Goal: Task Accomplishment & Management: Manage account settings

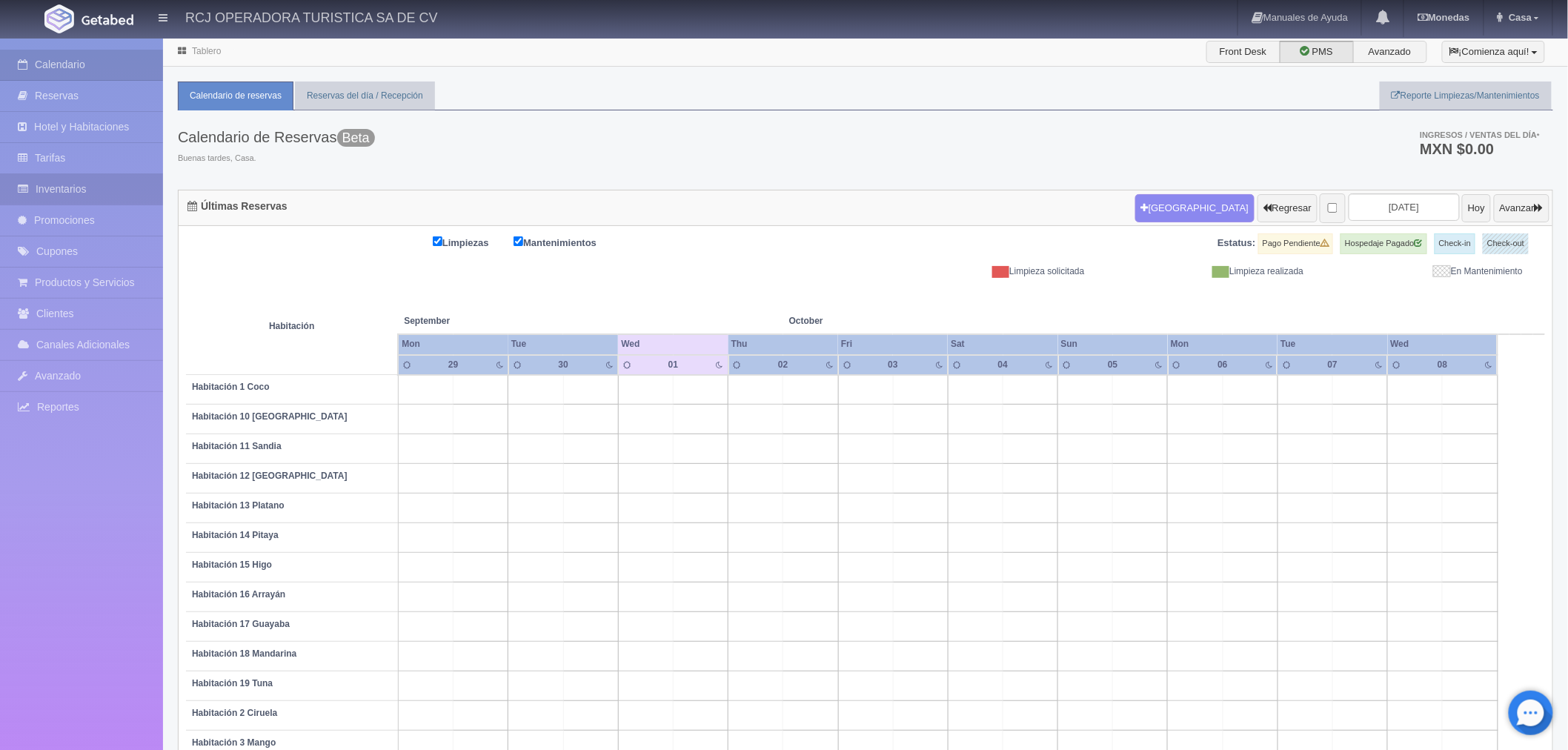
click at [63, 185] on link "Inventarios" at bounding box center [81, 190] width 163 height 31
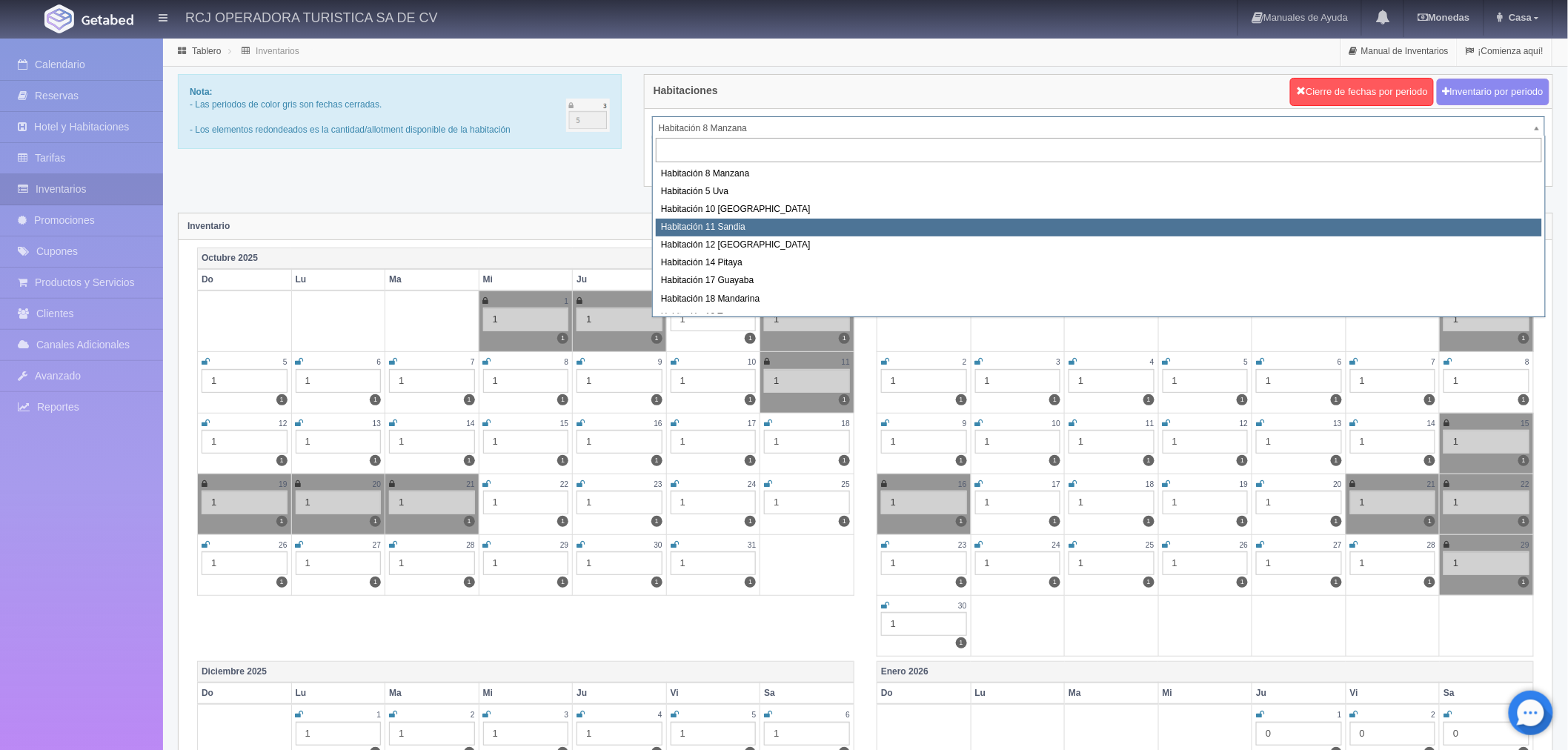
select select "1575"
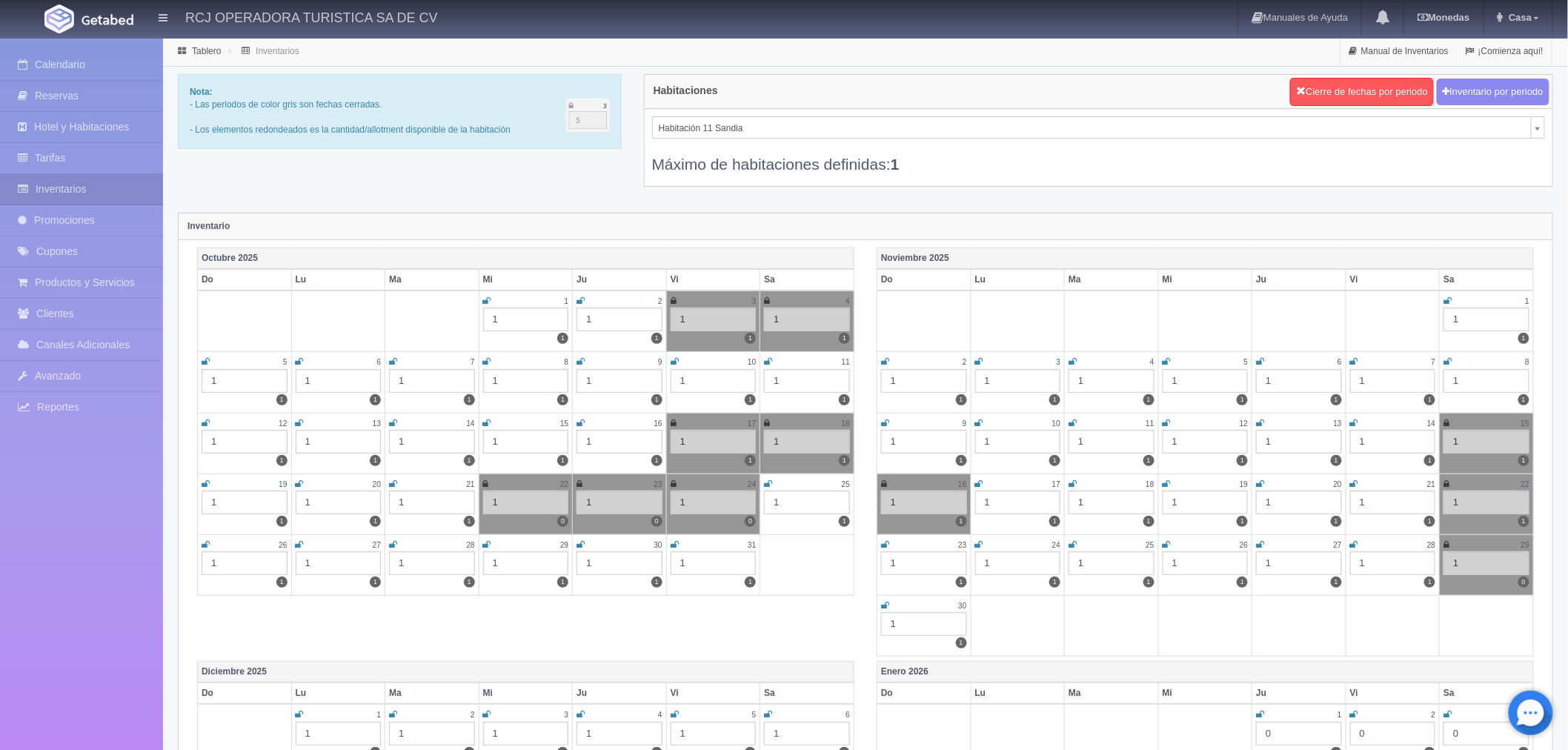
click at [1450, 297] on icon at bounding box center [1447, 301] width 8 height 9
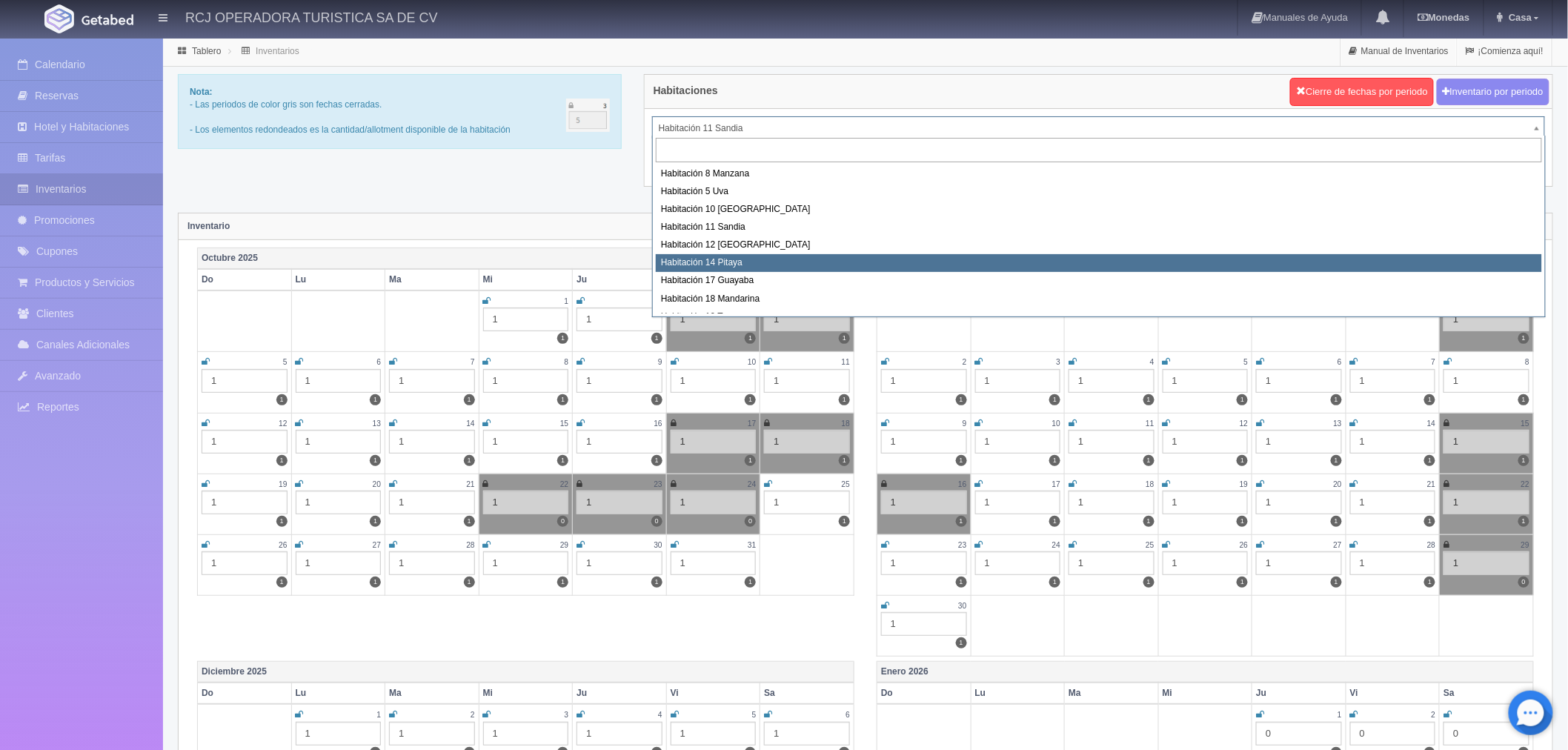
select select "1577"
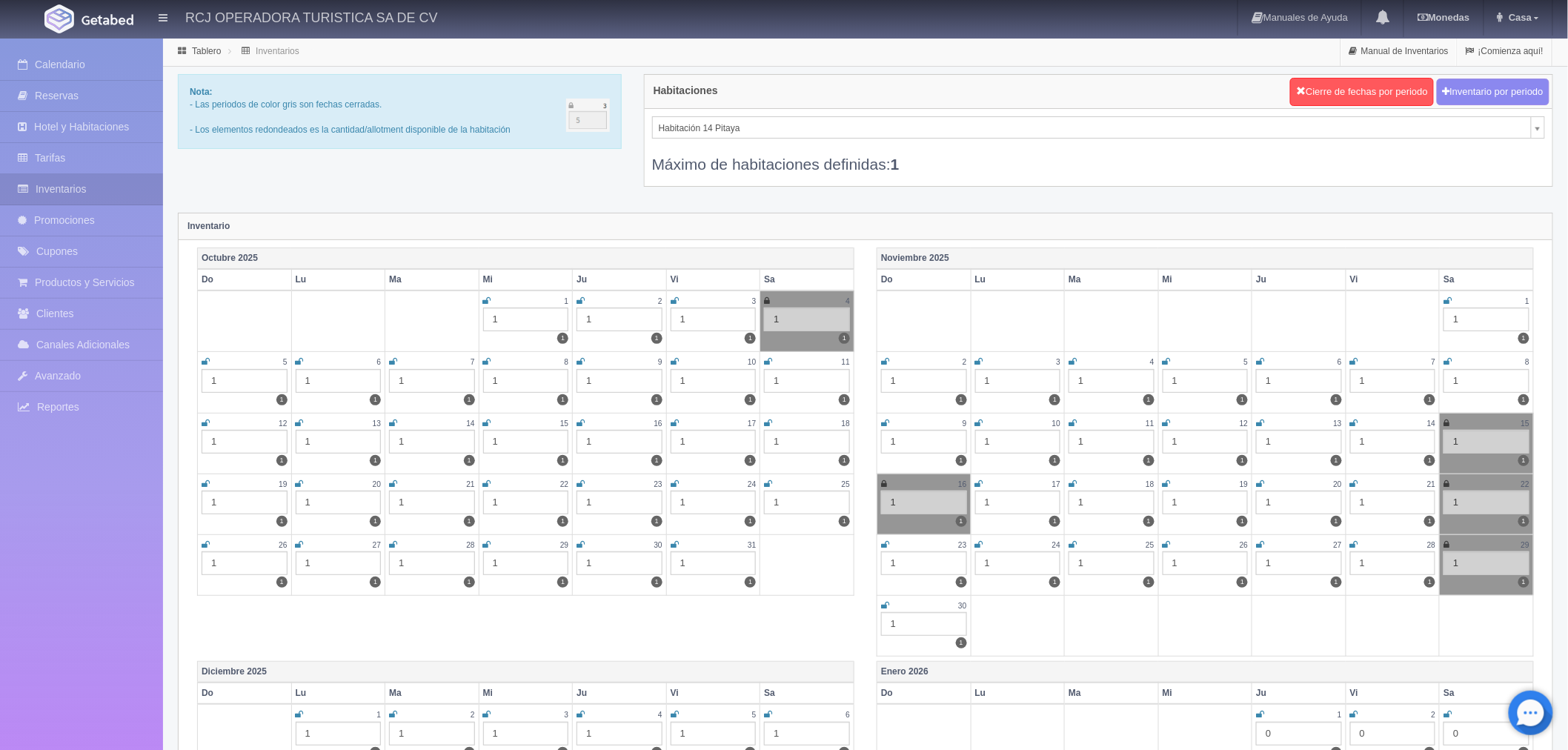
click at [1443, 298] on icon at bounding box center [1447, 301] width 8 height 9
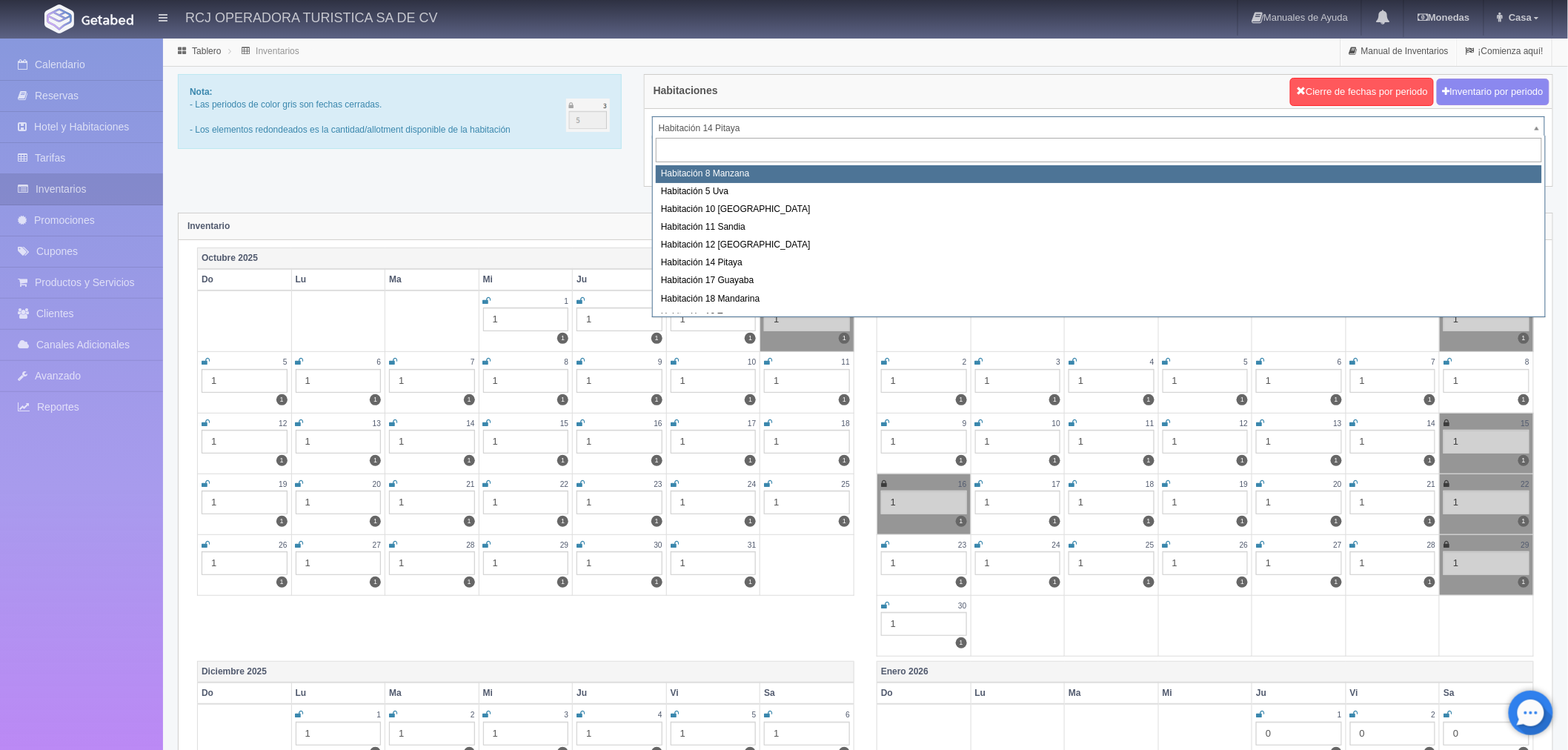
select select "1566"
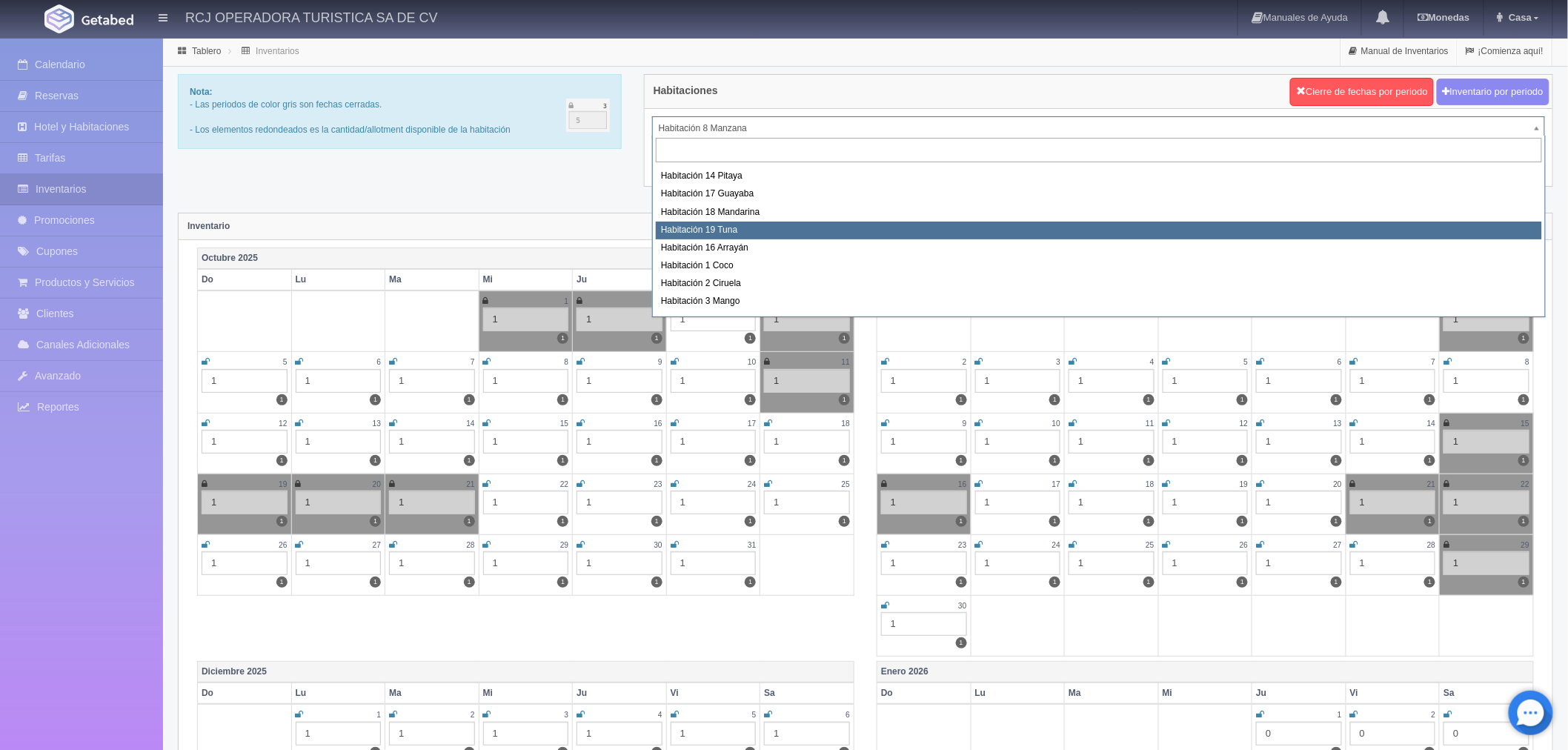
scroll to position [190, 0]
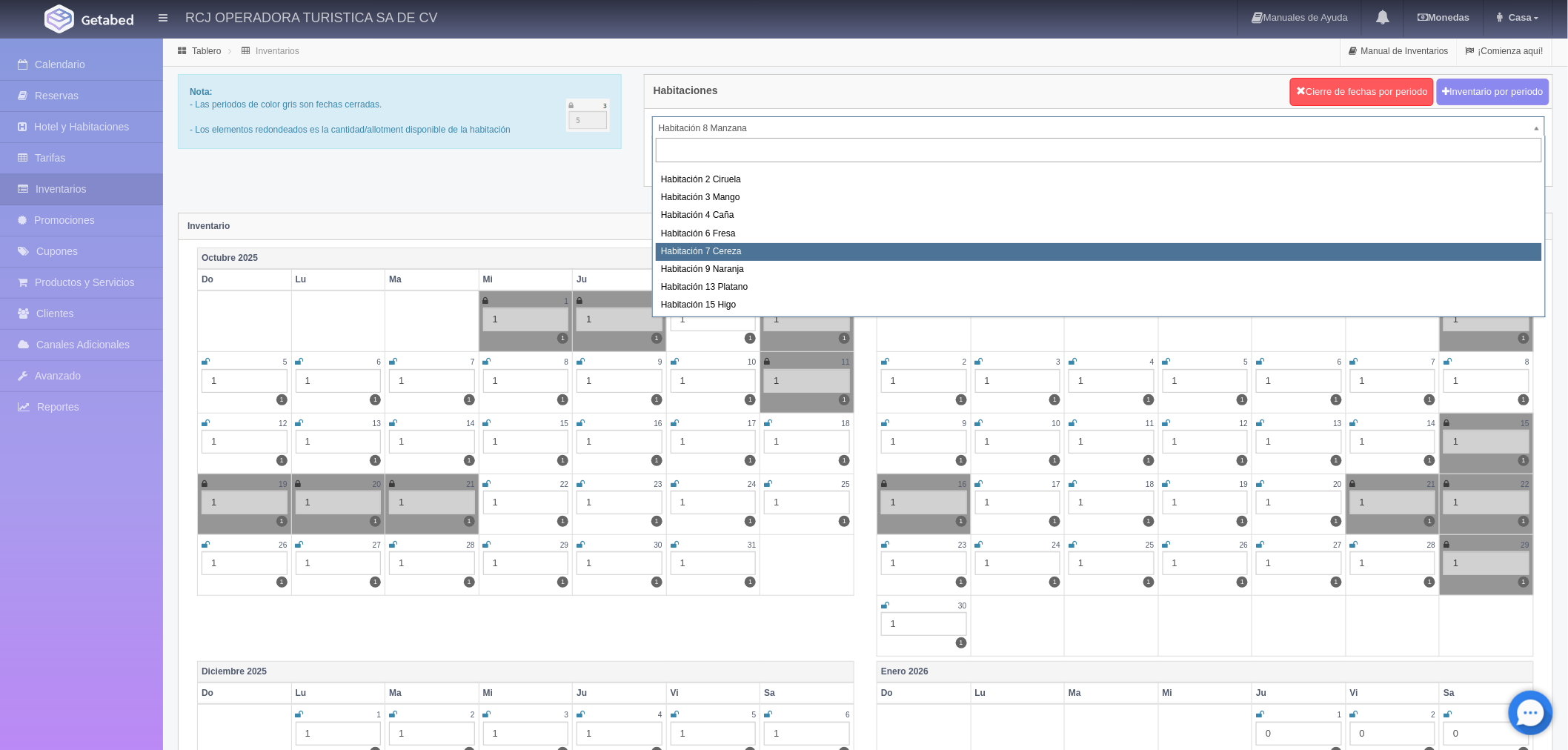
select select "1611"
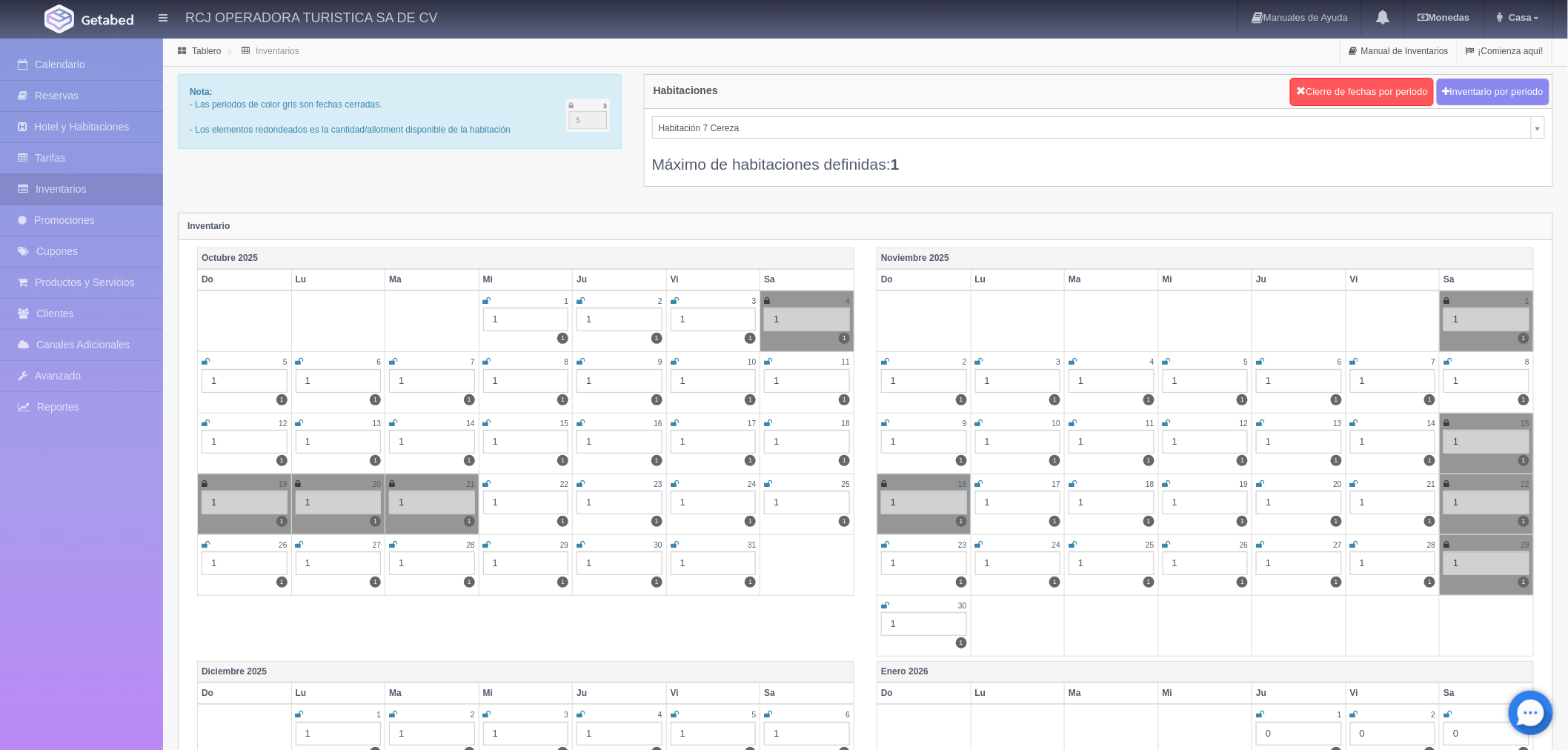
scroll to position [131, 0]
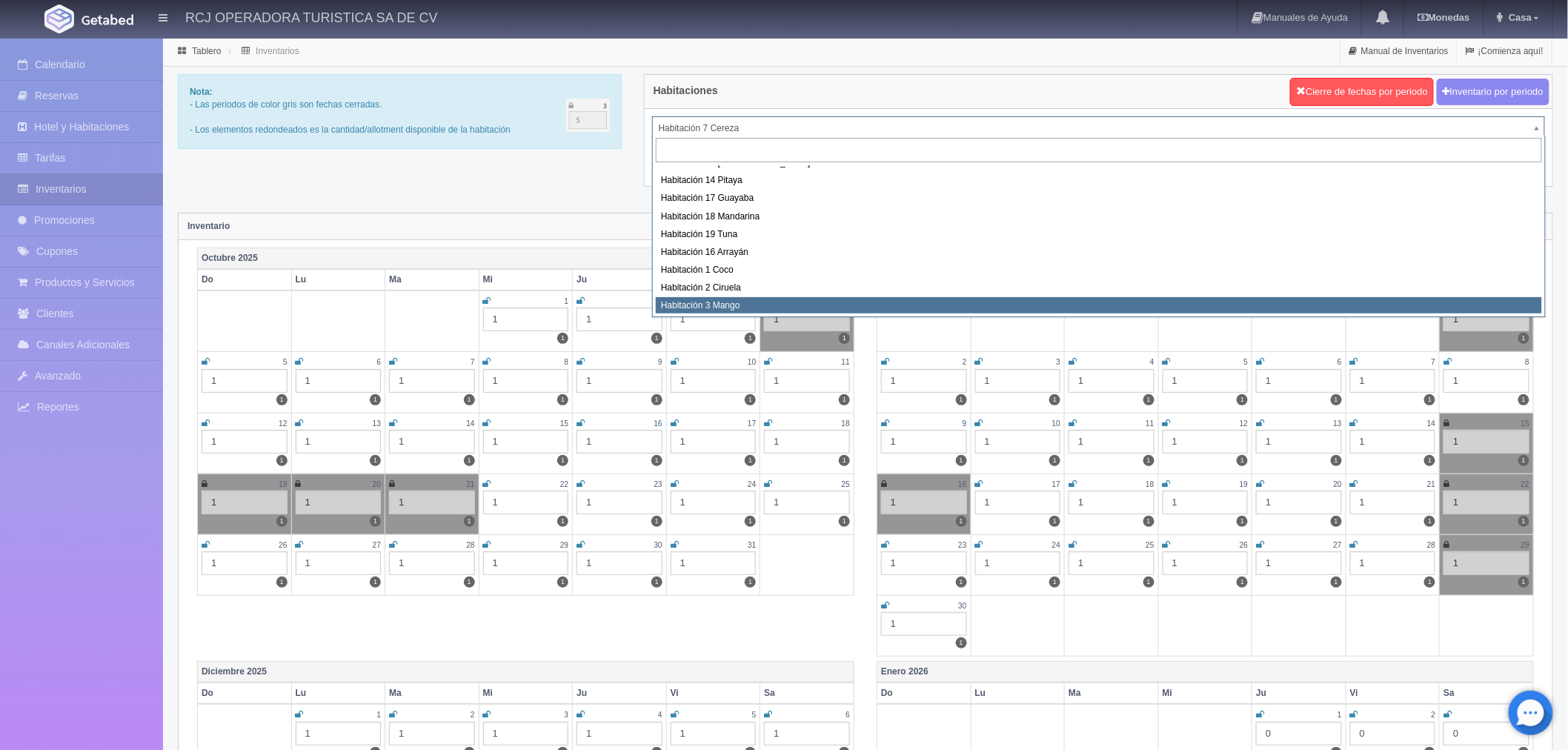
scroll to position [0, 0]
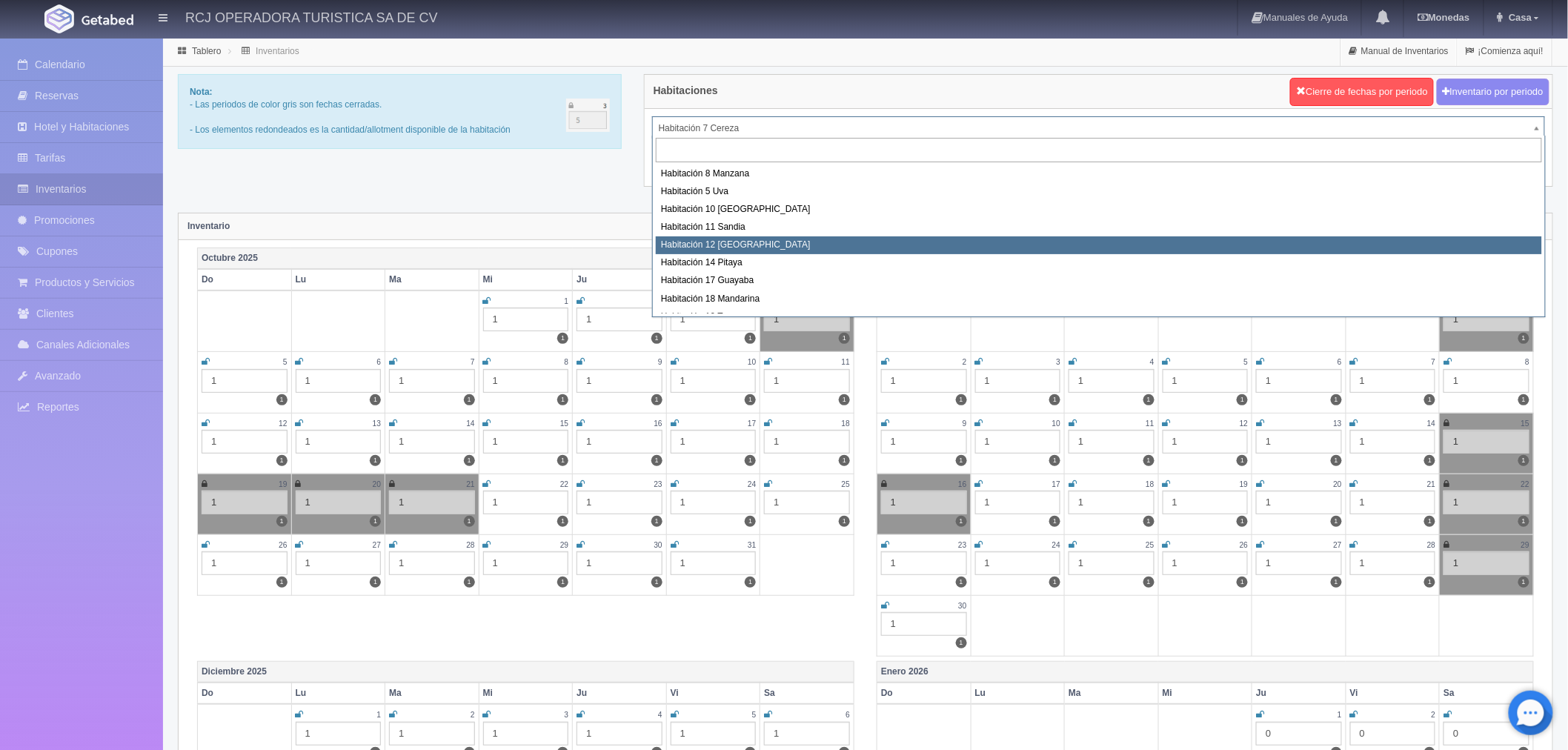
select select "1576"
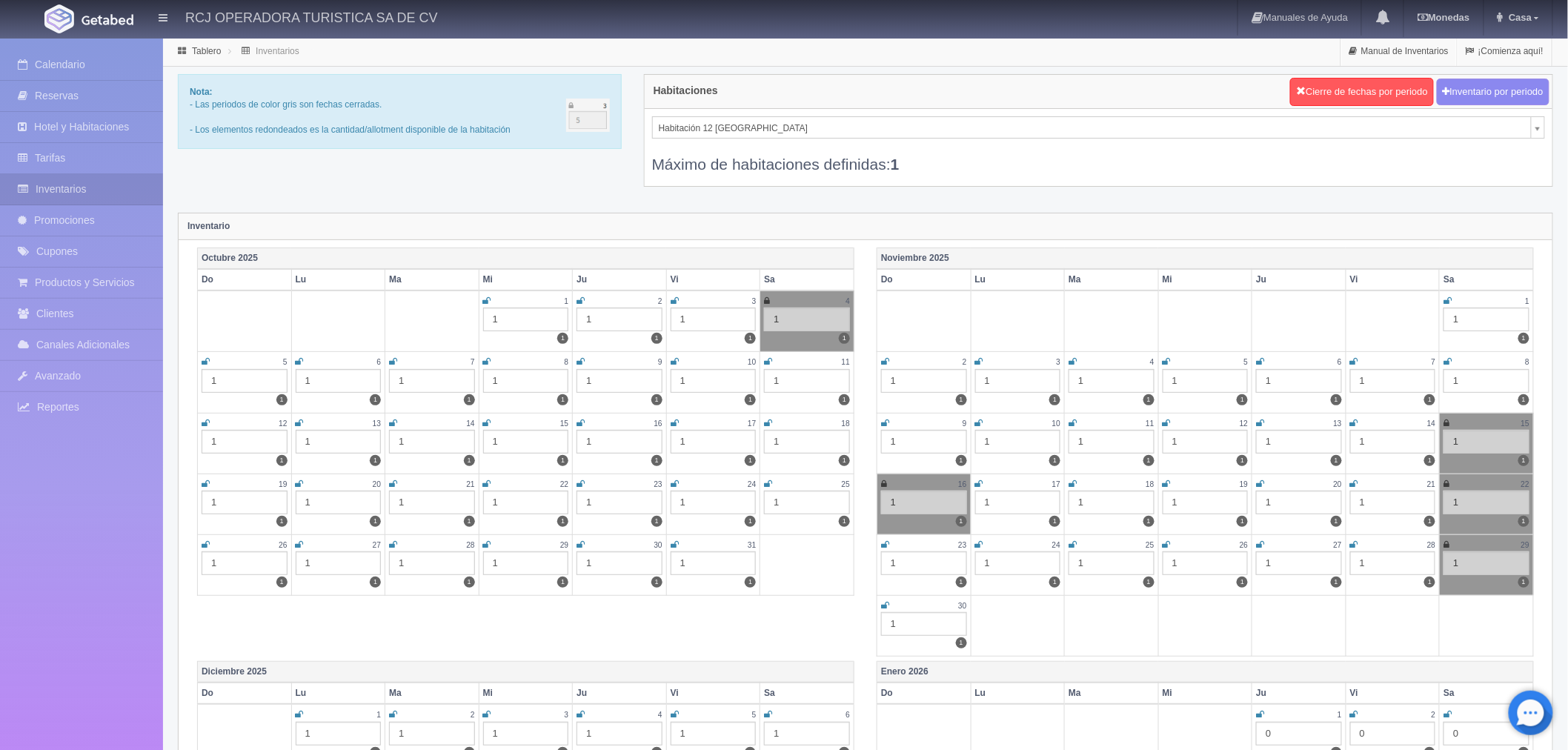
click at [1451, 299] on icon at bounding box center [1447, 301] width 8 height 9
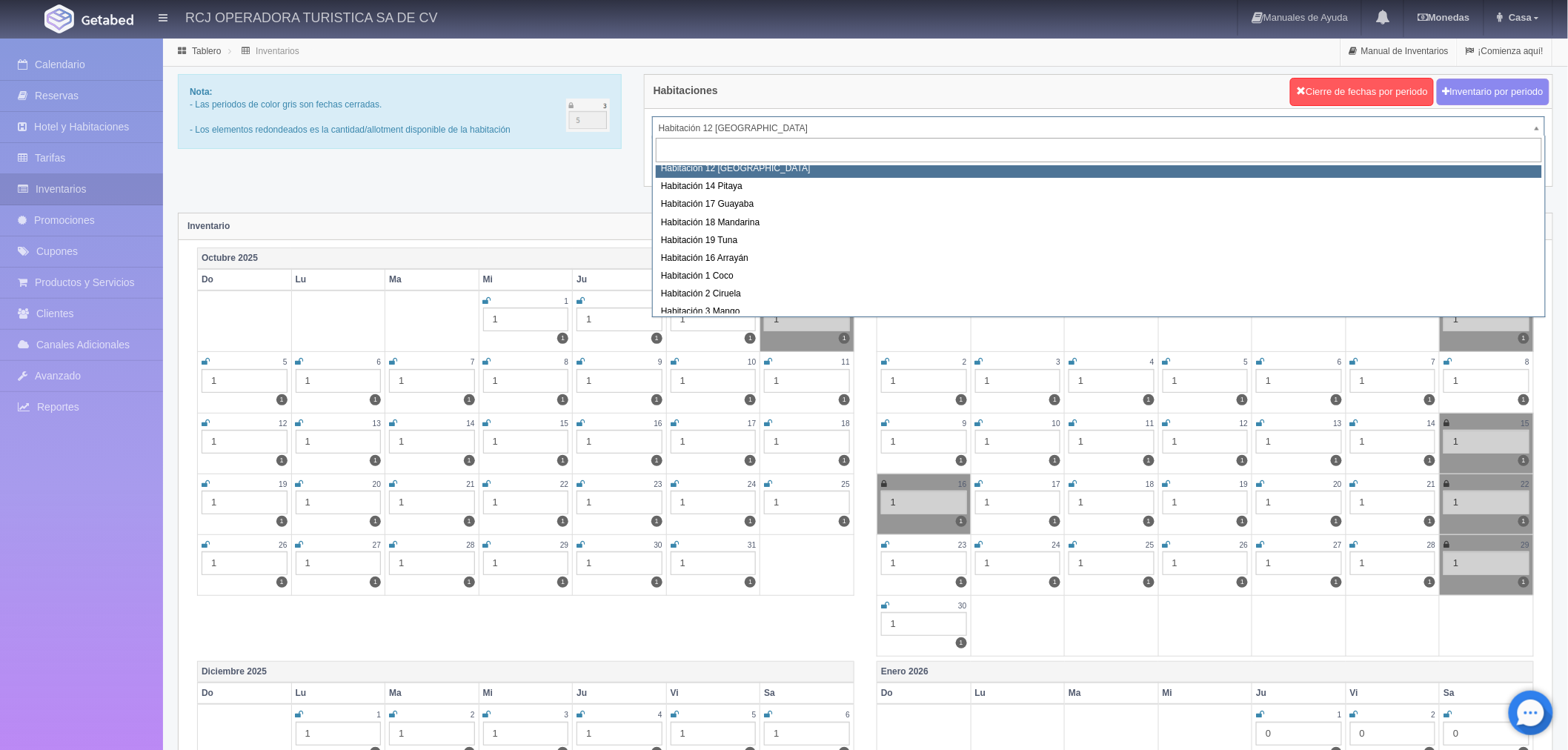
scroll to position [190, 0]
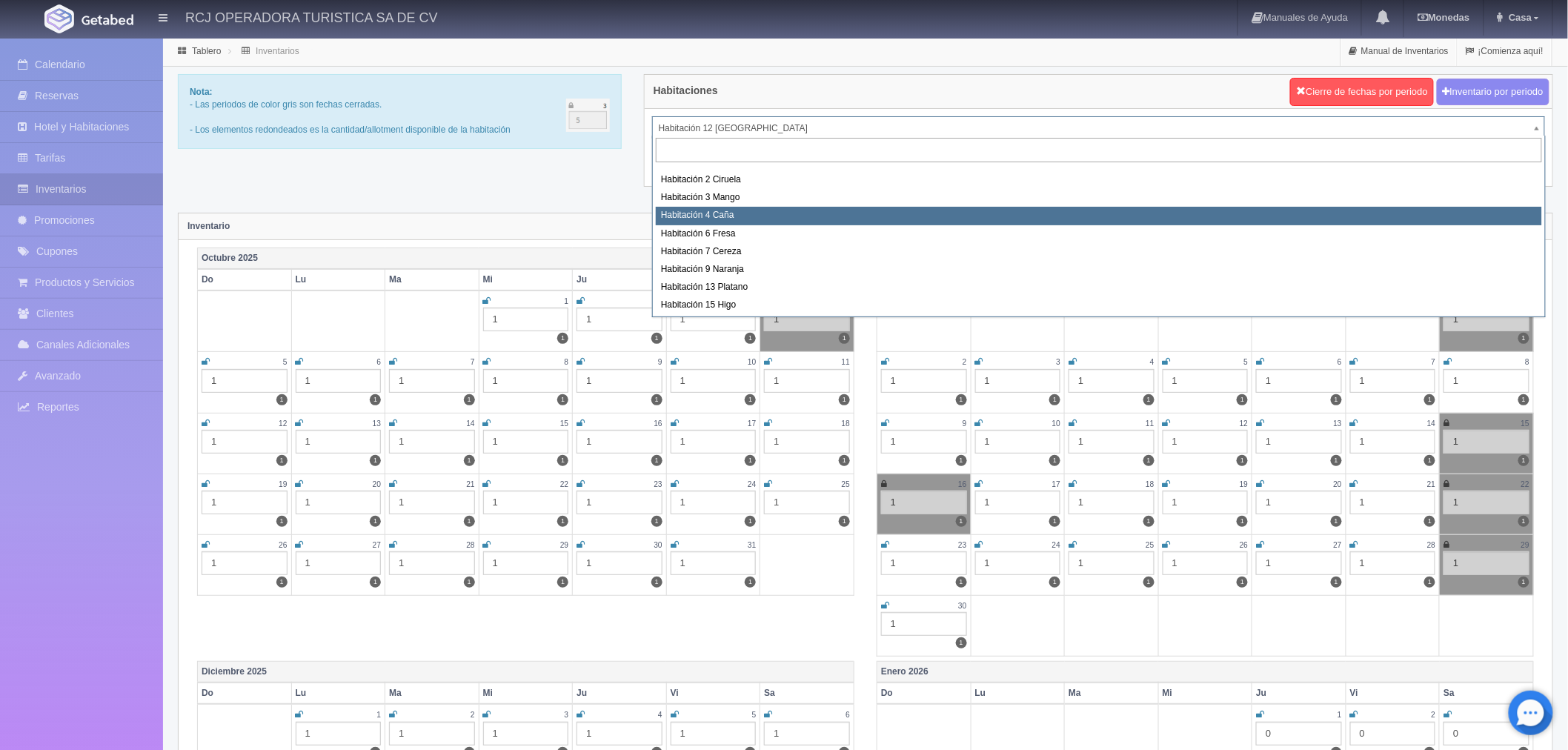
select select "1609"
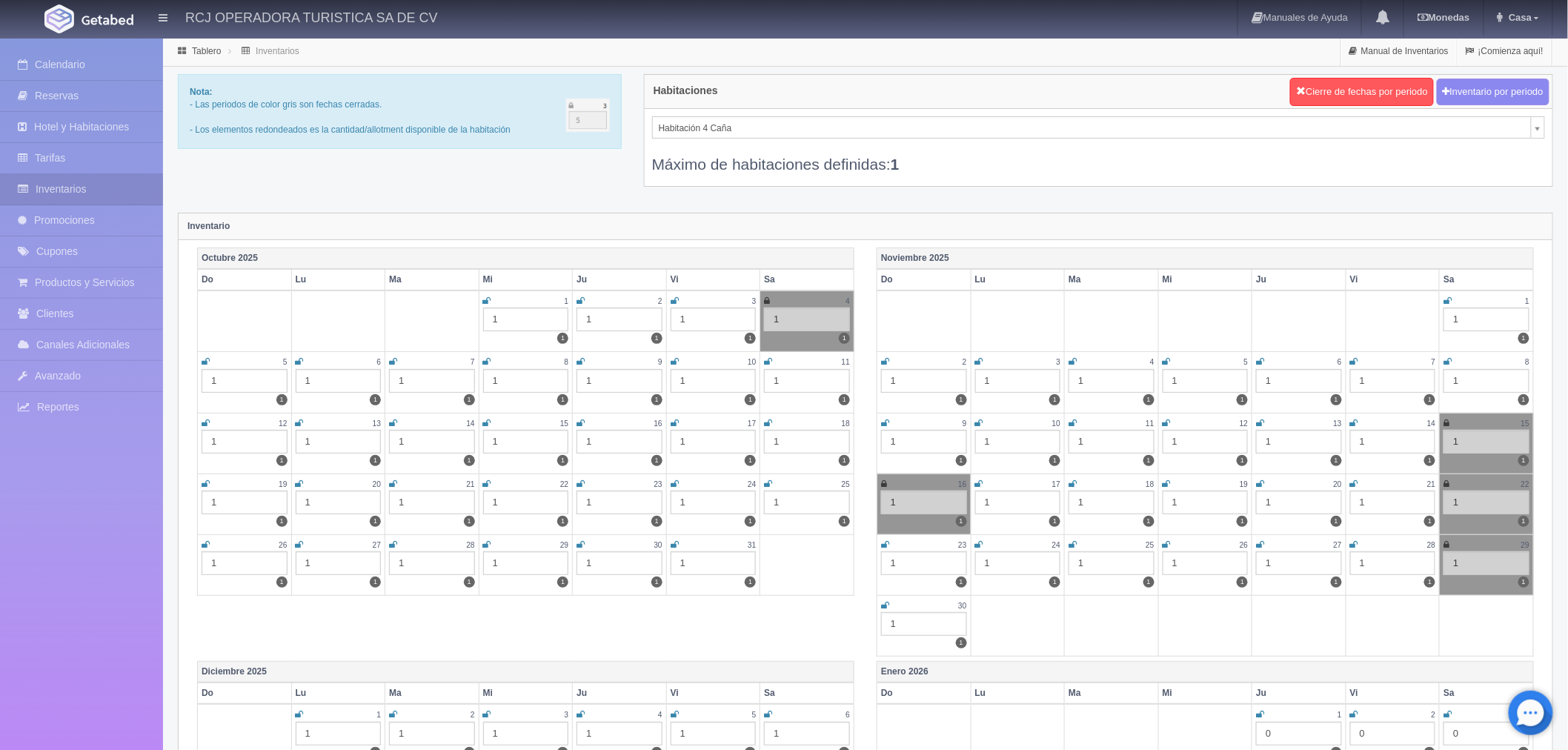
click at [1449, 300] on icon at bounding box center [1447, 301] width 8 height 9
click at [79, 86] on link "Reservas" at bounding box center [81, 96] width 163 height 31
